Goal: Navigation & Orientation: Understand site structure

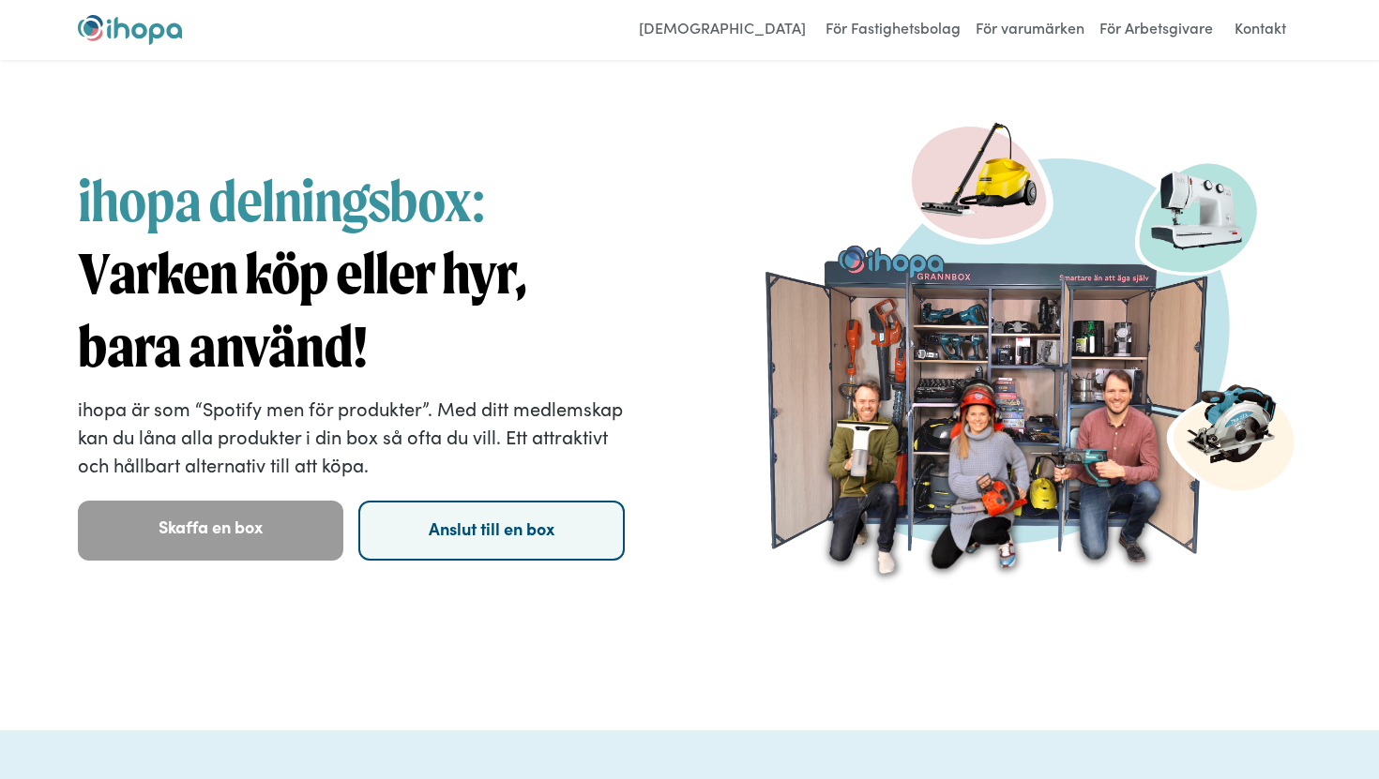
click at [473, 532] on link "Anslut till en box" at bounding box center [490, 531] width 265 height 60
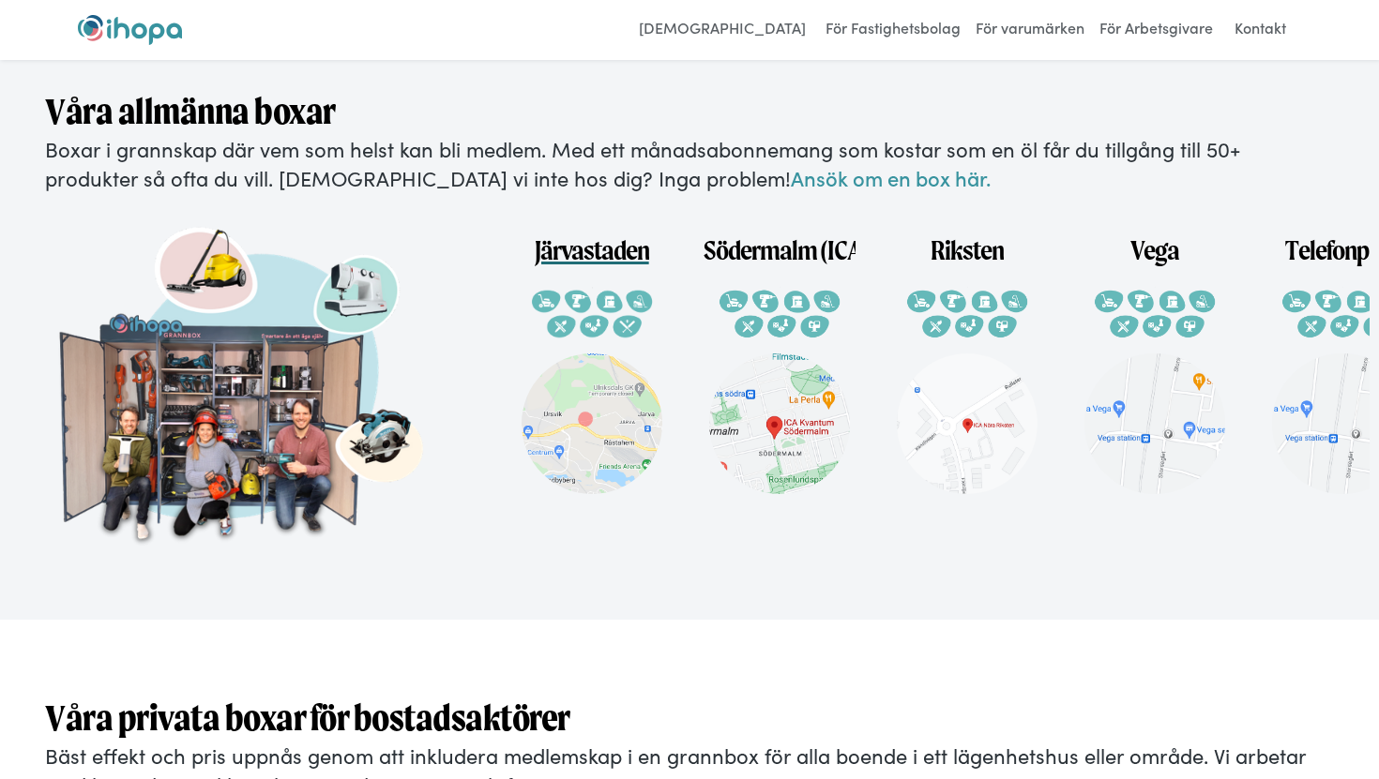
click at [593, 260] on h1 "Järvastaden" at bounding box center [592, 242] width 114 height 51
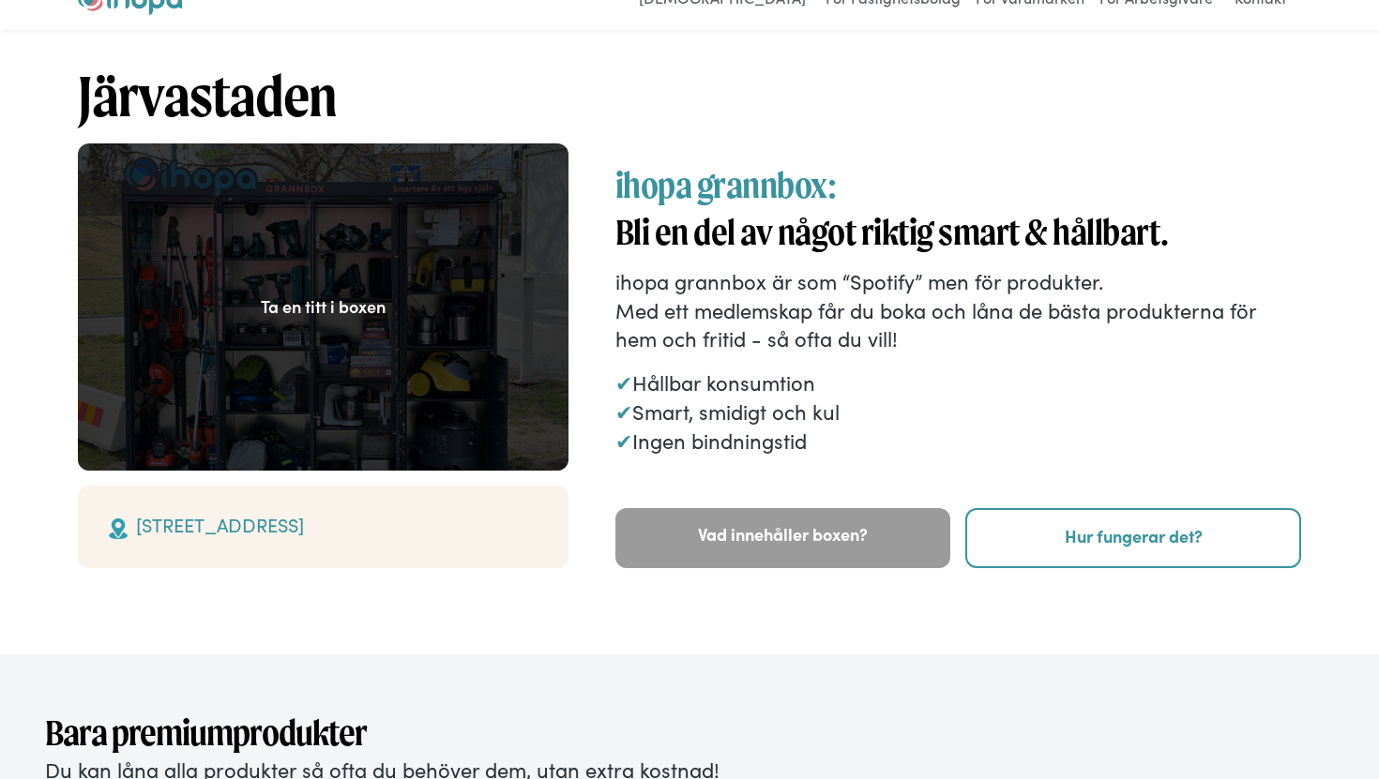
scroll to position [35, 0]
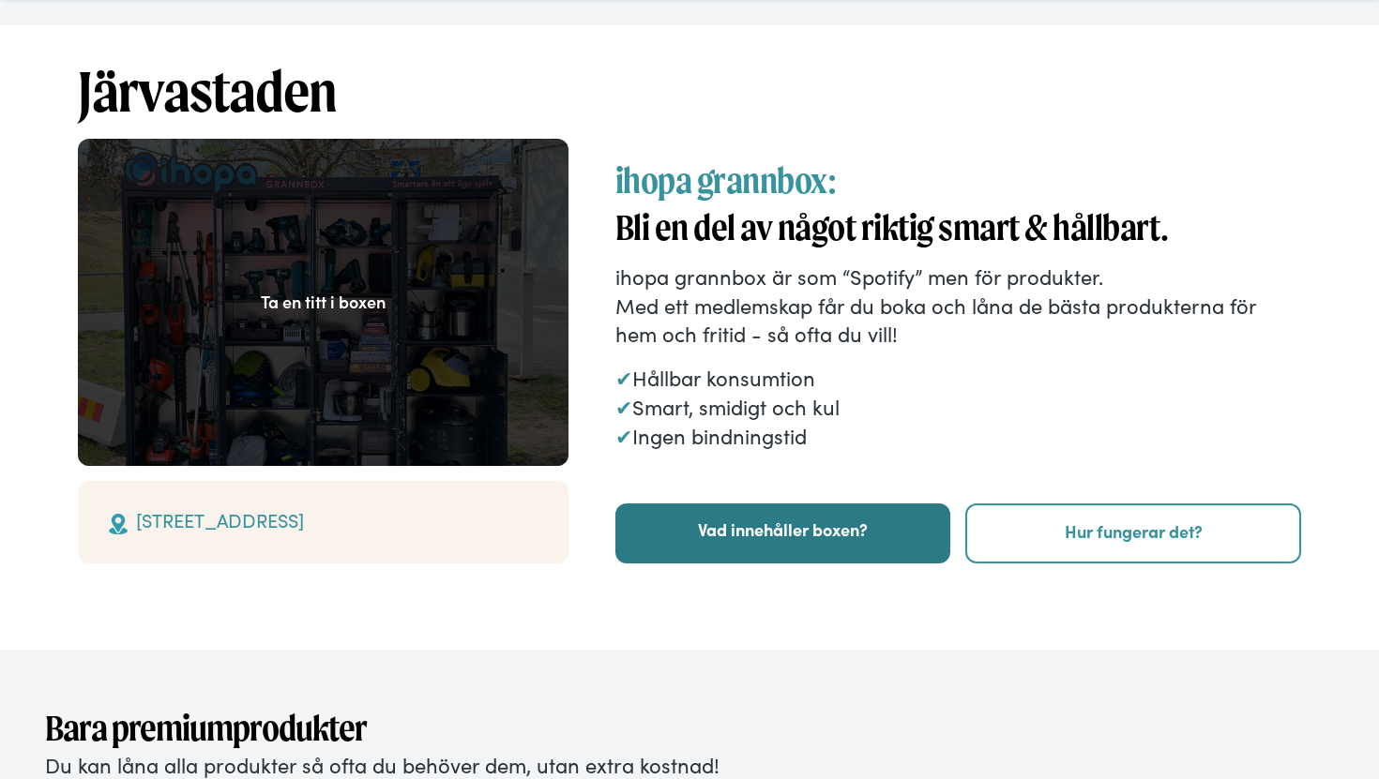
click at [706, 544] on link "Vad innehåller boxen?" at bounding box center [783, 534] width 336 height 60
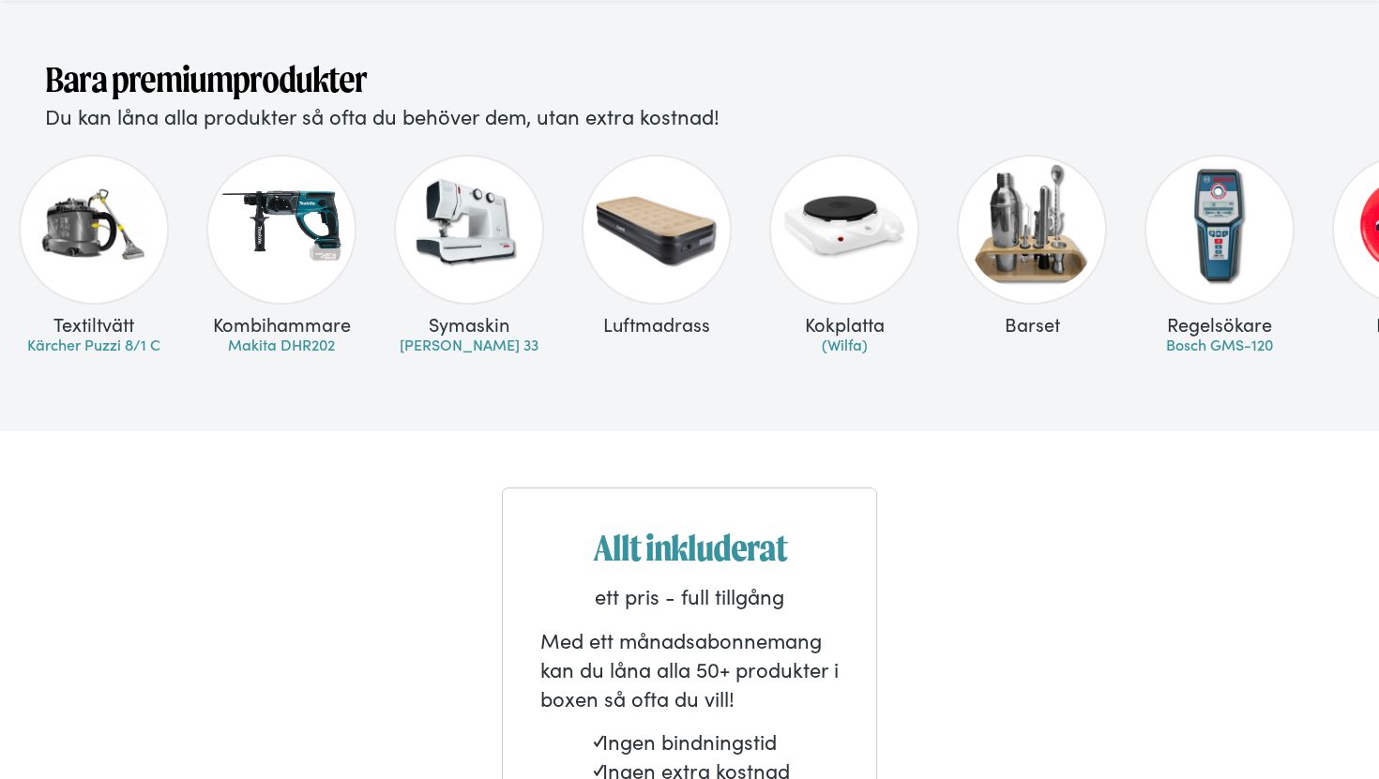
scroll to position [684, 0]
click at [669, 307] on div "Luftmadrass" at bounding box center [657, 260] width 188 height 230
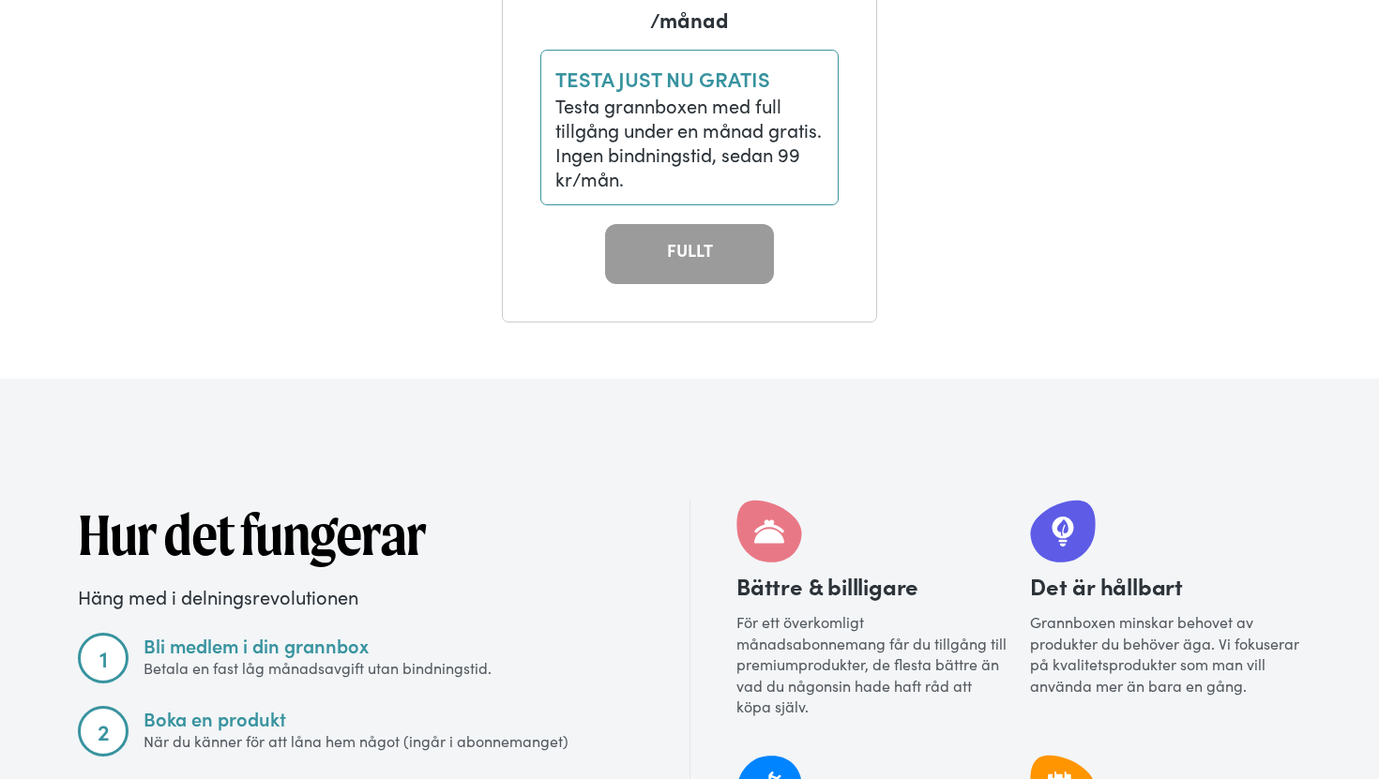
scroll to position [1521, 0]
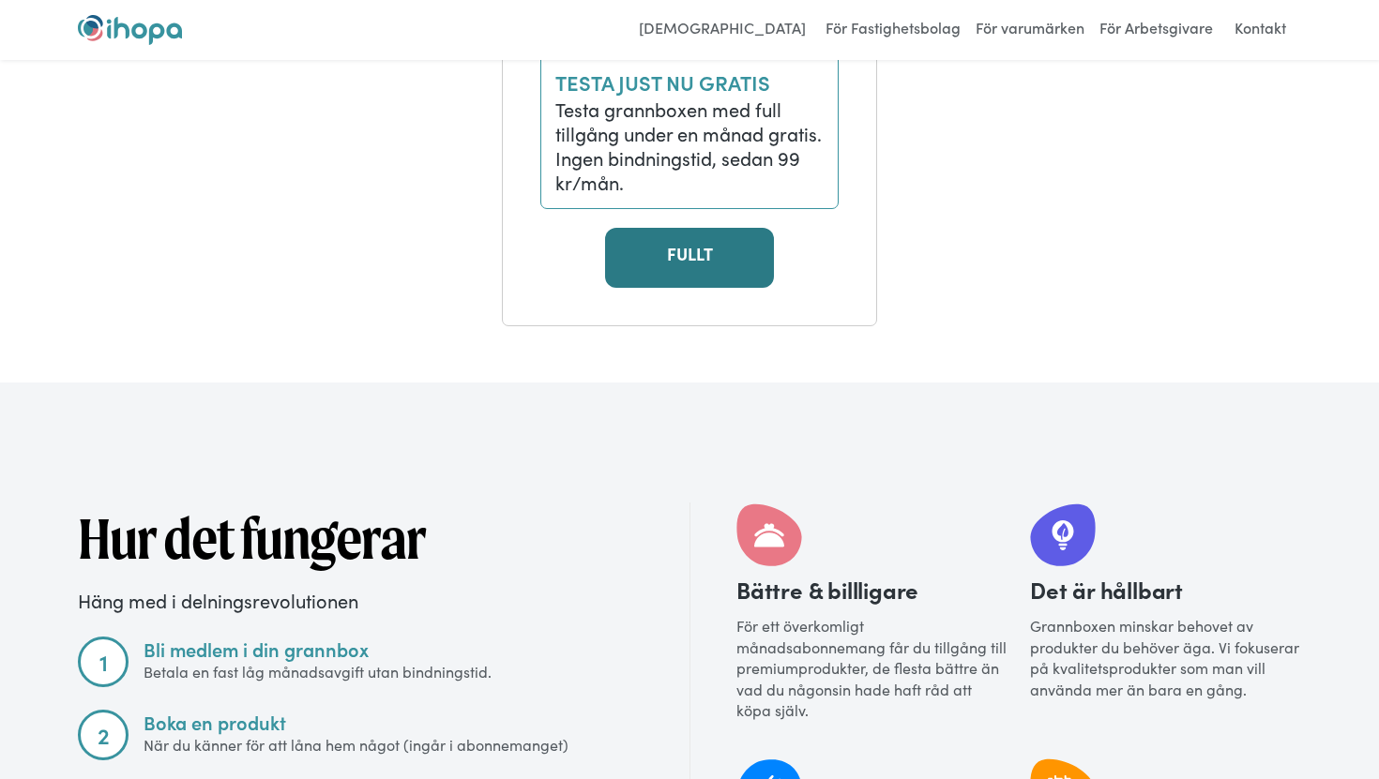
click at [678, 264] on link "FULLT" at bounding box center [689, 258] width 169 height 60
click at [687, 250] on link "FULLT" at bounding box center [689, 258] width 169 height 60
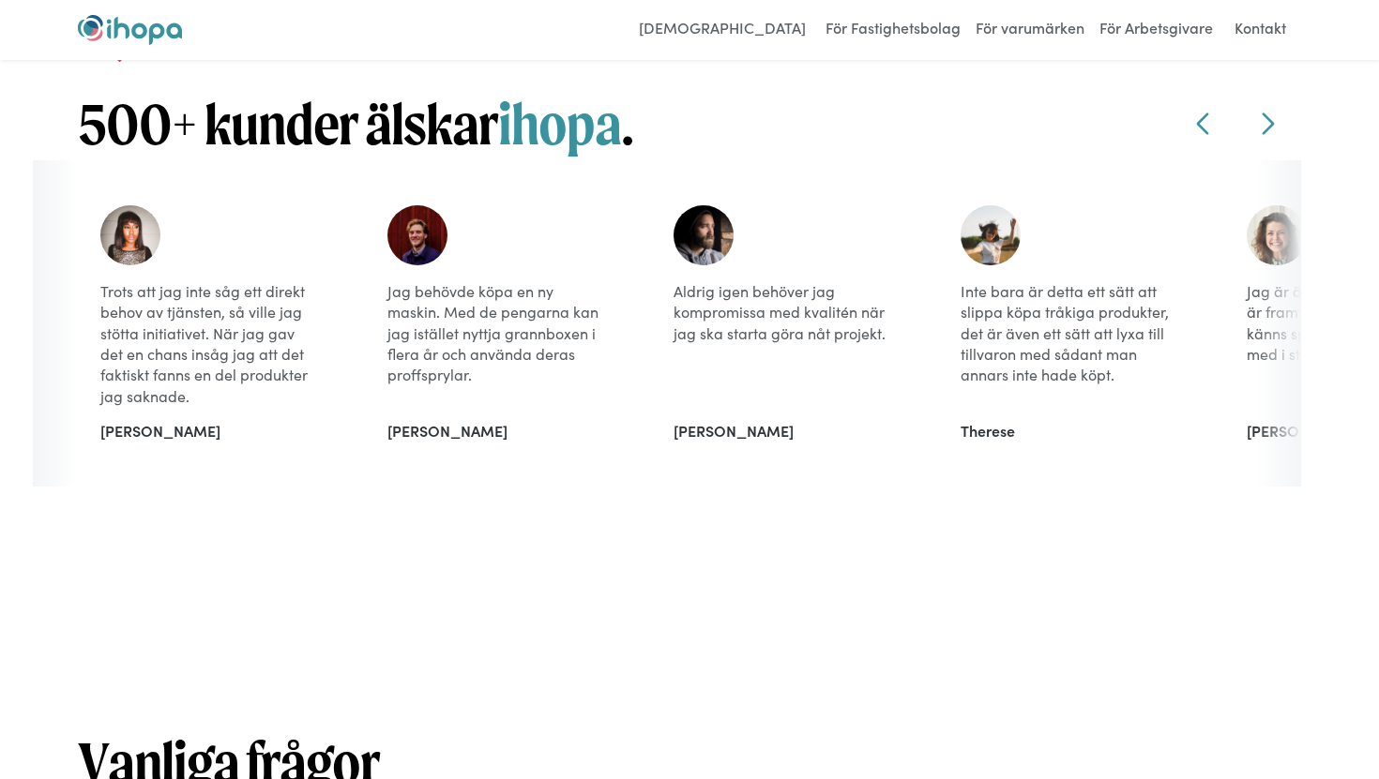
scroll to position [2738, 0]
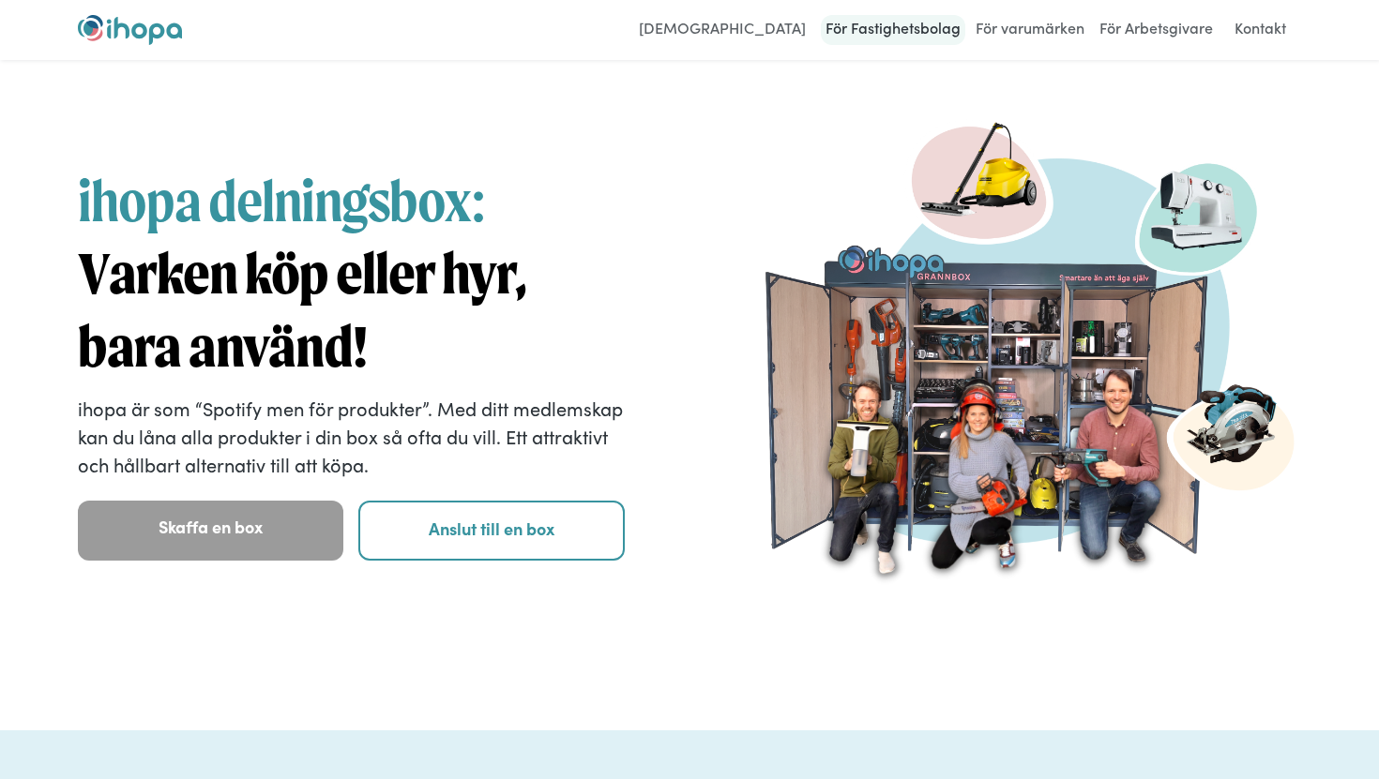
click at [847, 25] on link "För Fastighetsbolag" at bounding box center [893, 30] width 144 height 30
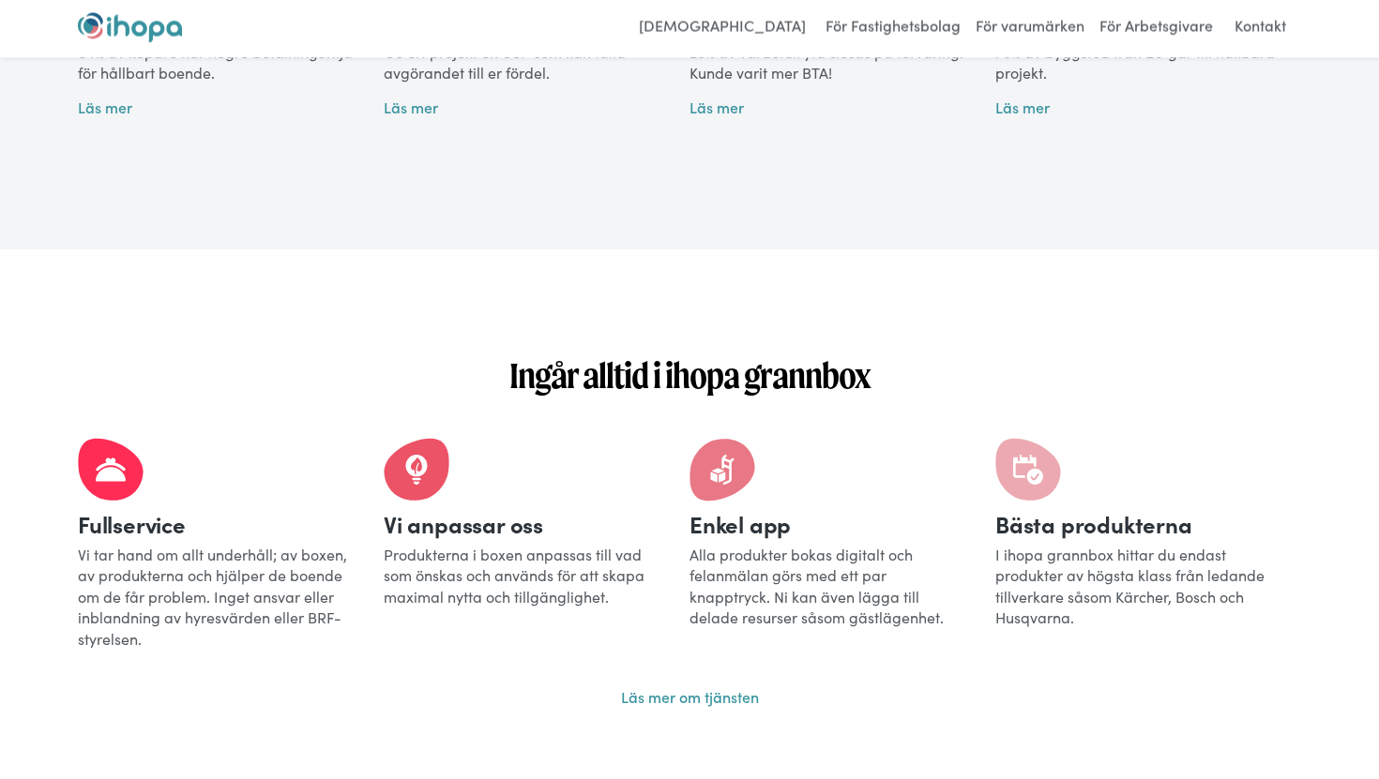
scroll to position [767, 0]
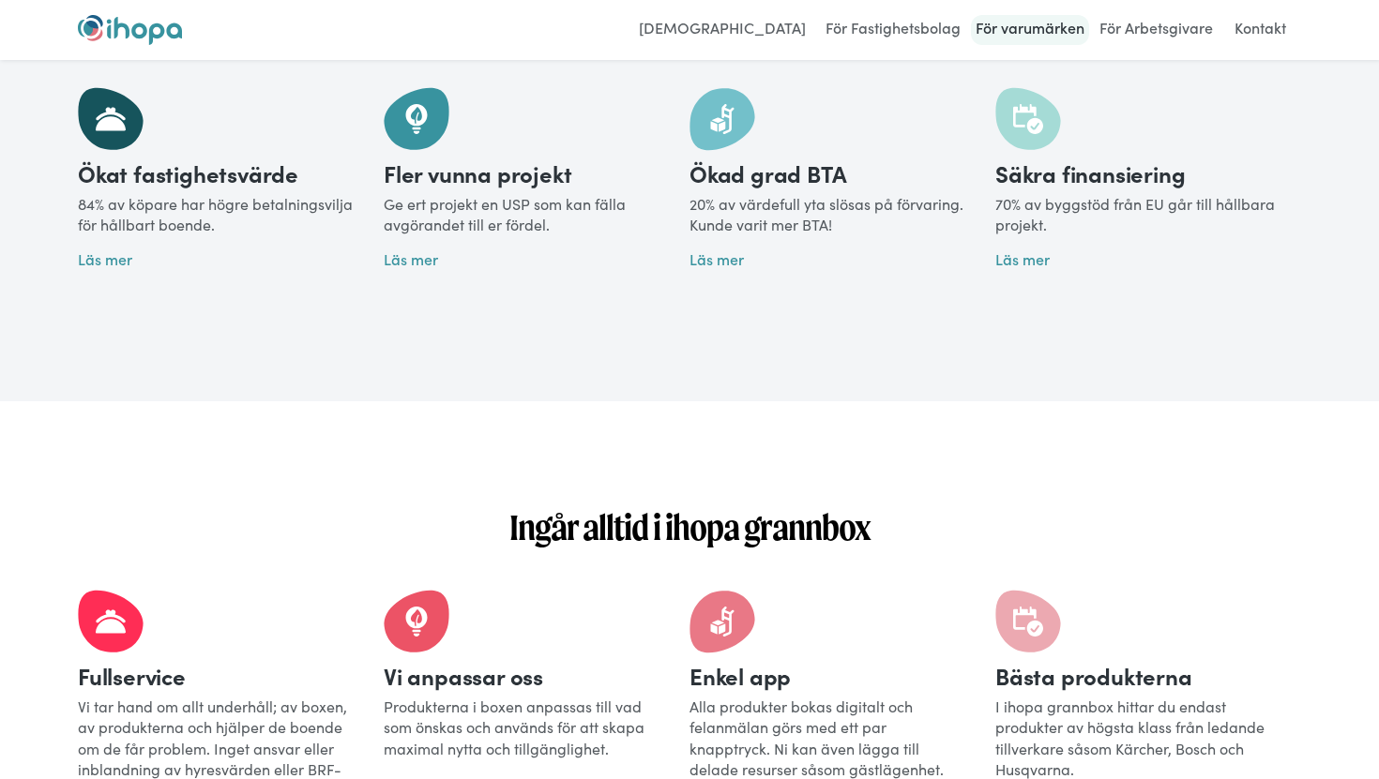
click at [1013, 23] on link "För varumärken" at bounding box center [1030, 30] width 118 height 30
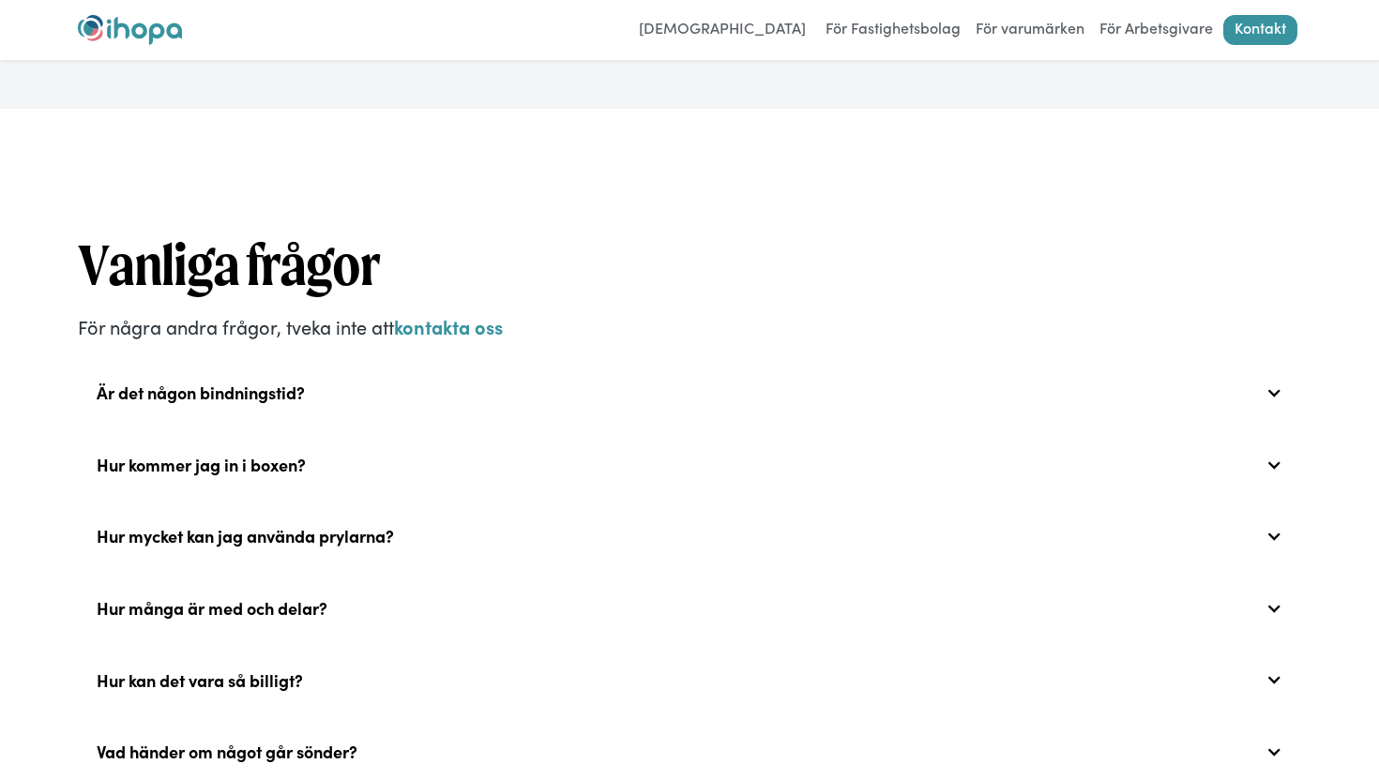
scroll to position [460, 0]
click at [1133, 38] on link "För Arbetsgivare" at bounding box center [1155, 30] width 123 height 30
